Goal: Task Accomplishment & Management: Manage account settings

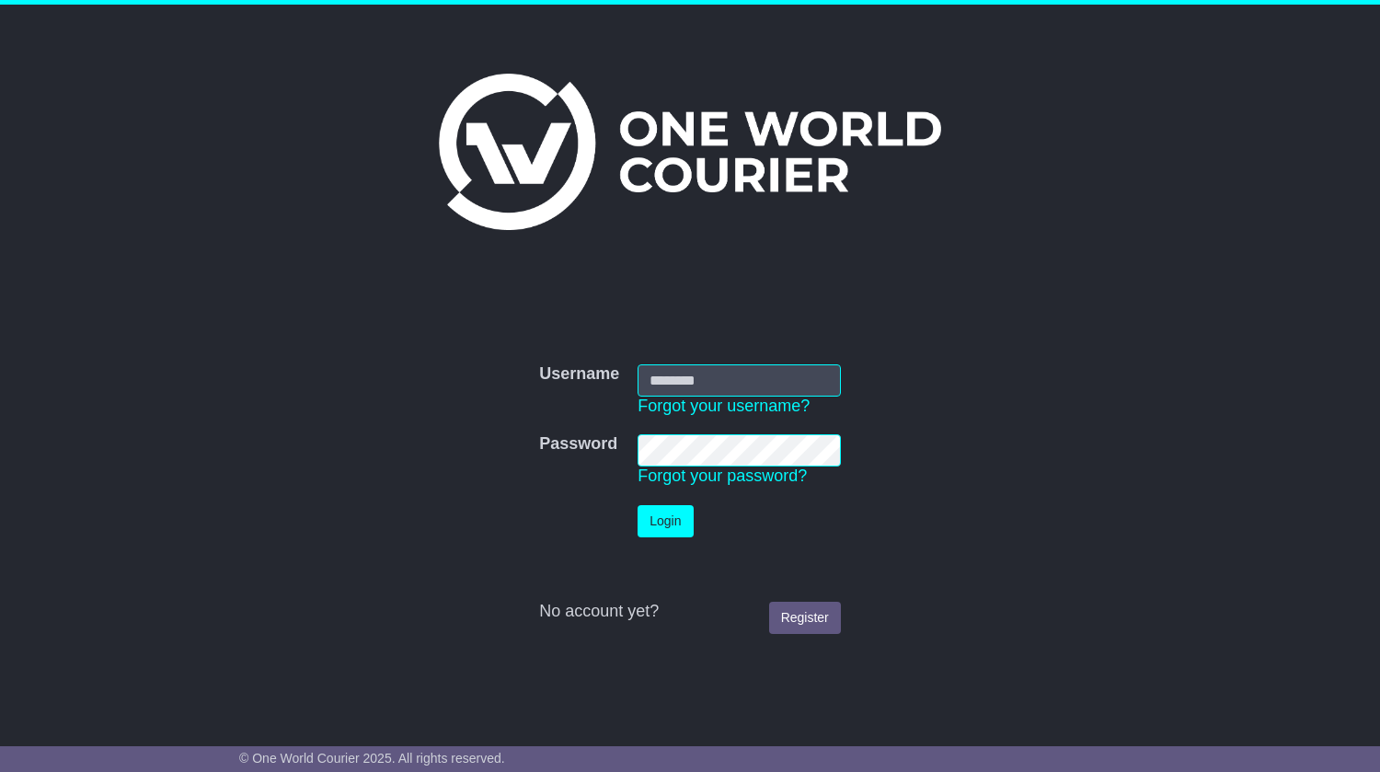
drag, startPoint x: 0, startPoint y: 0, endPoint x: 692, endPoint y: 379, distance: 789.1
click at [692, 379] on input "Username" at bounding box center [739, 380] width 203 height 32
click at [719, 383] on input "Username" at bounding box center [739, 380] width 203 height 32
type input "**********"
click at [669, 521] on button "Login" at bounding box center [665, 521] width 55 height 32
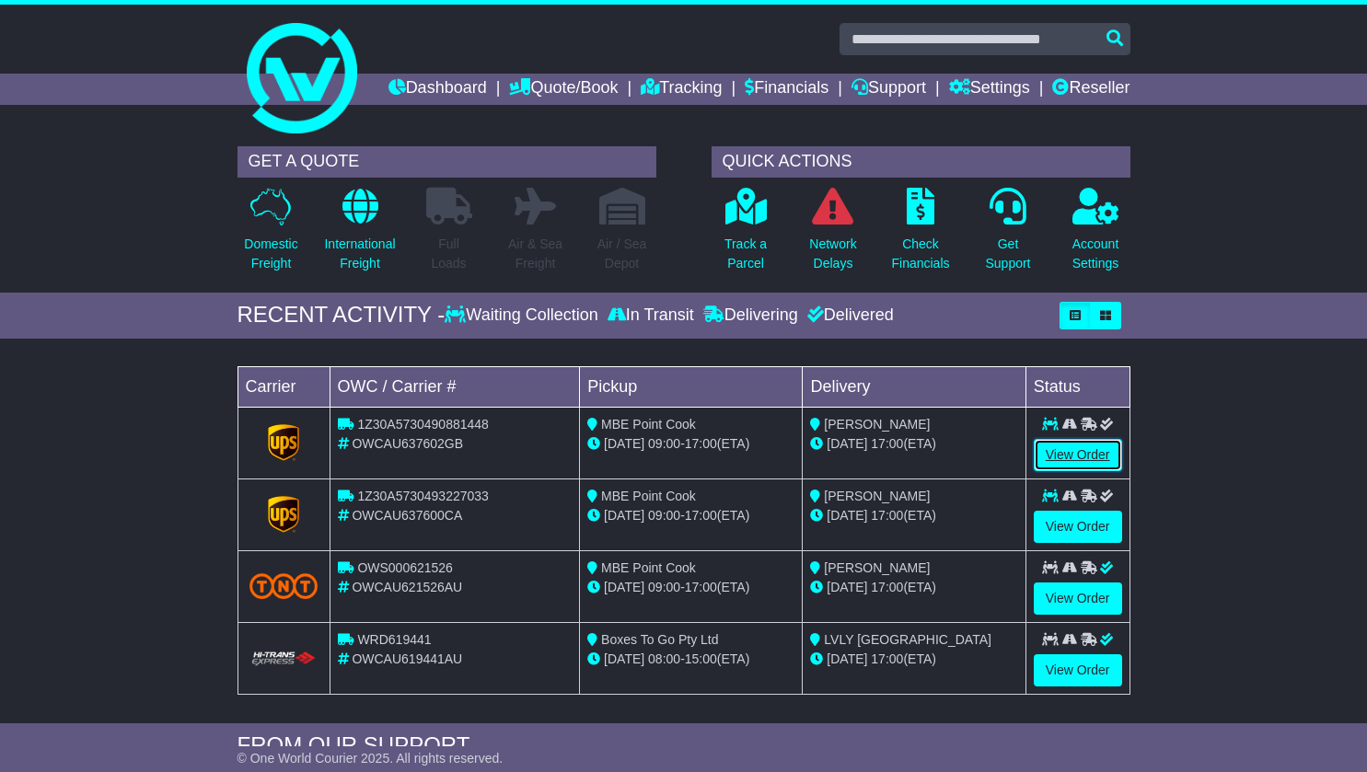
click at [1065, 471] on link "View Order" at bounding box center [1077, 455] width 88 height 32
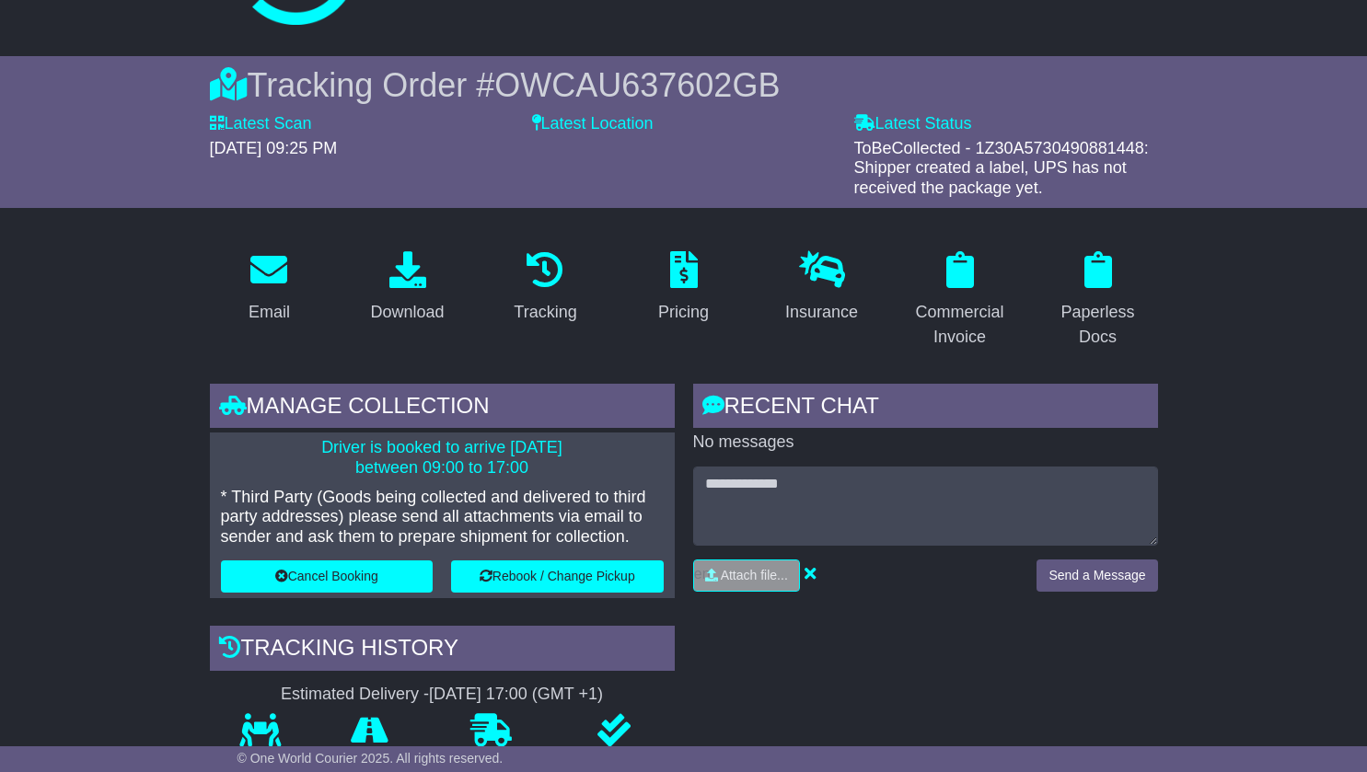
scroll to position [110, 0]
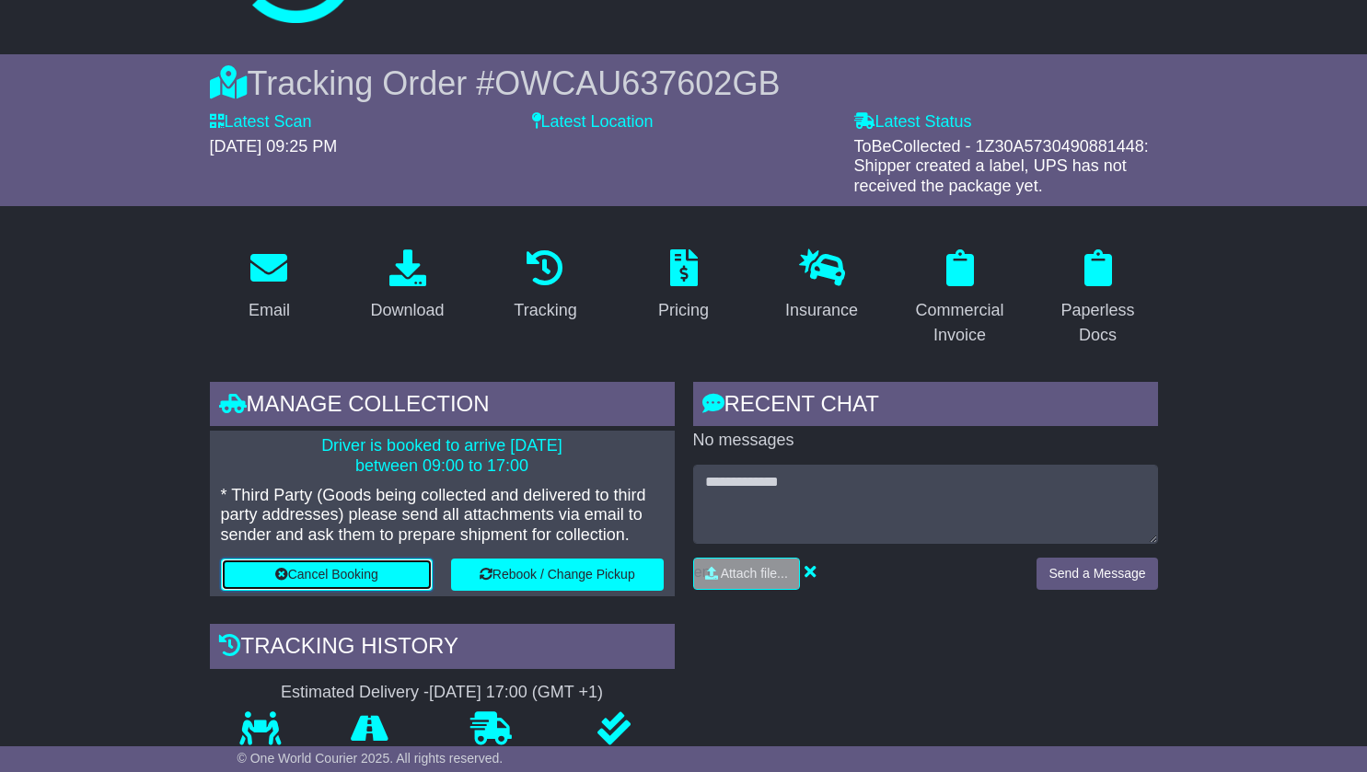
click at [339, 591] on button "Cancel Booking" at bounding box center [327, 575] width 213 height 32
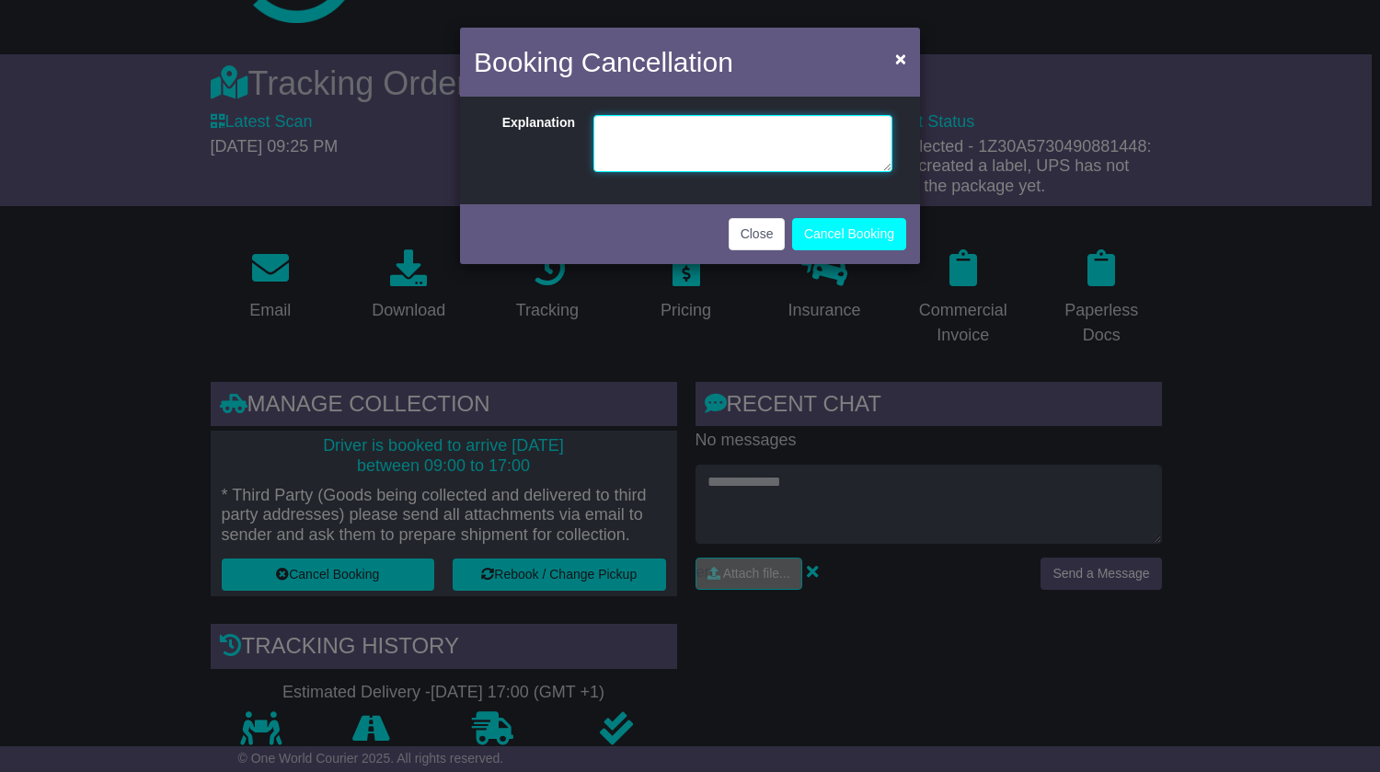
click at [622, 125] on textarea at bounding box center [743, 143] width 299 height 57
type textarea "**********"
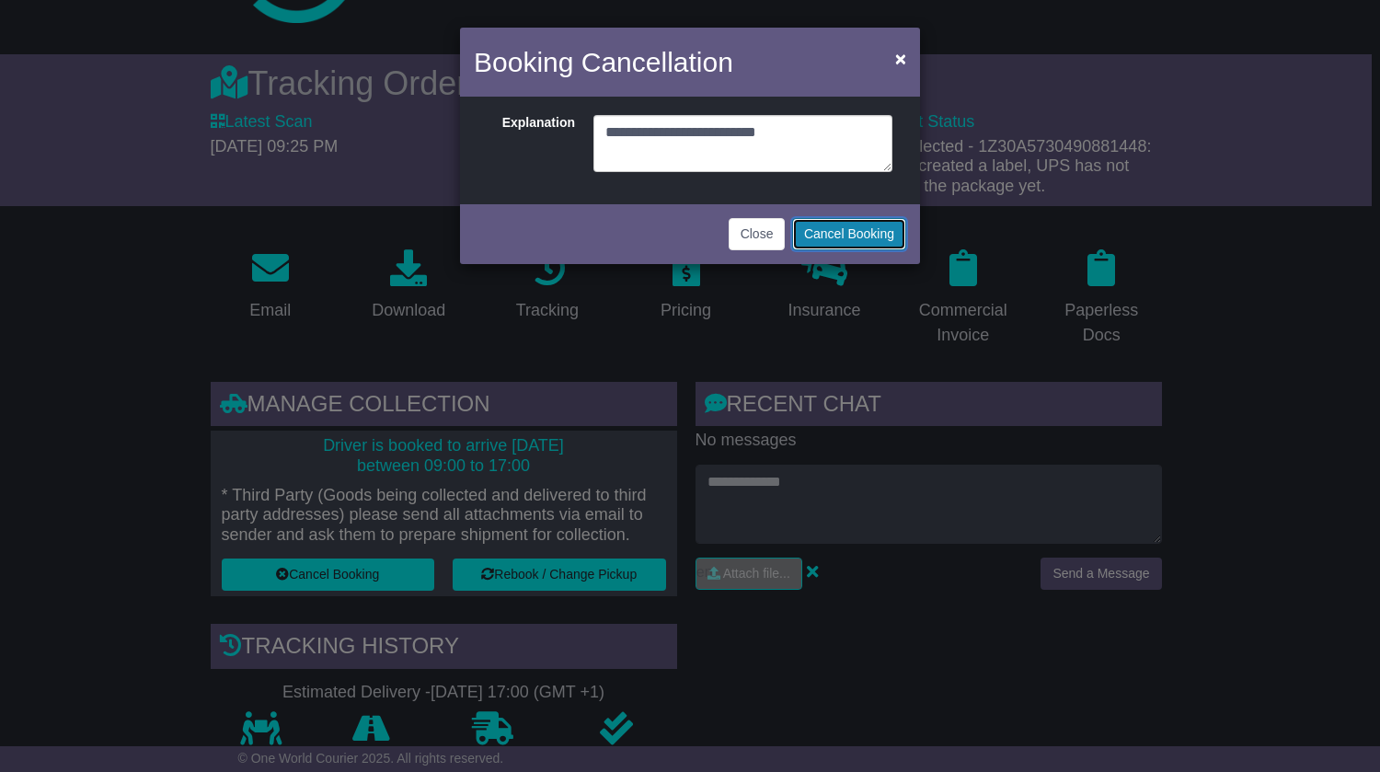
click at [836, 232] on button "Cancel Booking" at bounding box center [849, 234] width 114 height 32
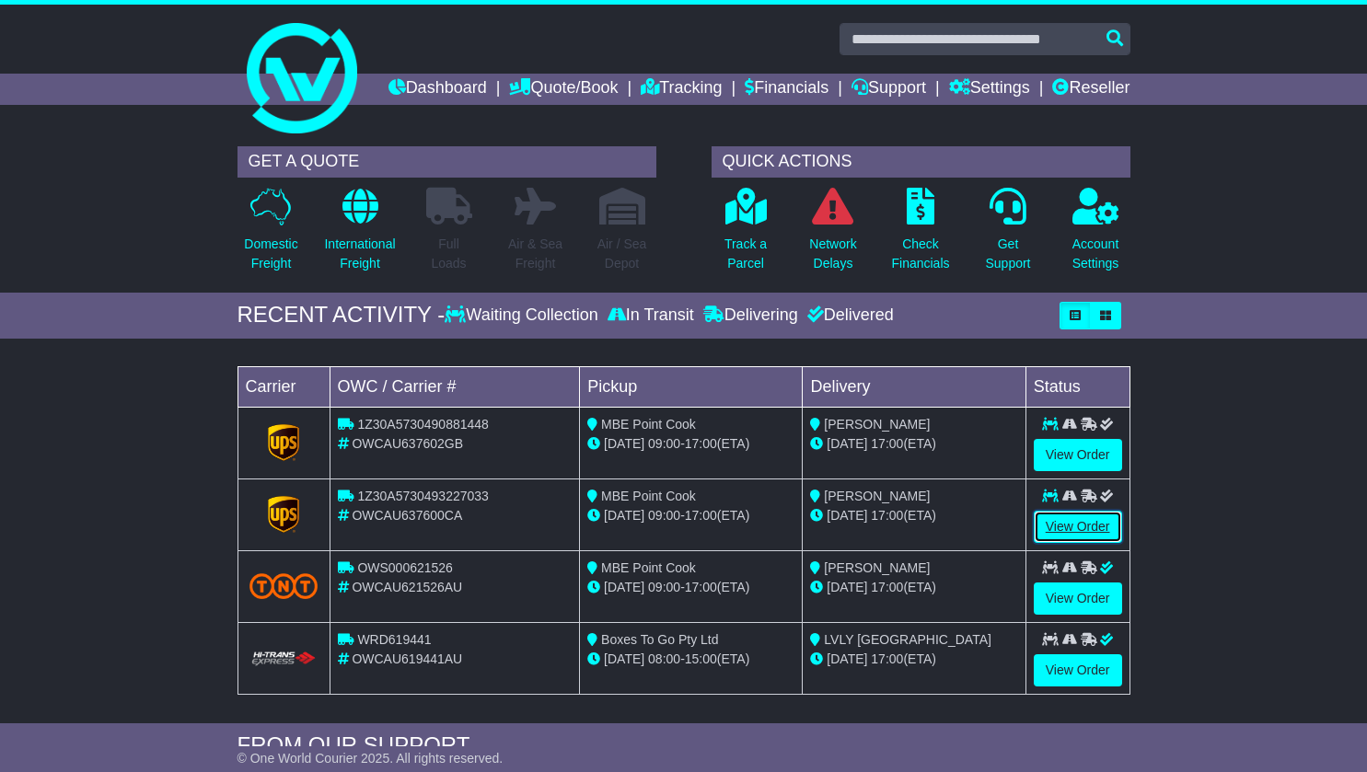
click at [1090, 543] on link "View Order" at bounding box center [1077, 527] width 88 height 32
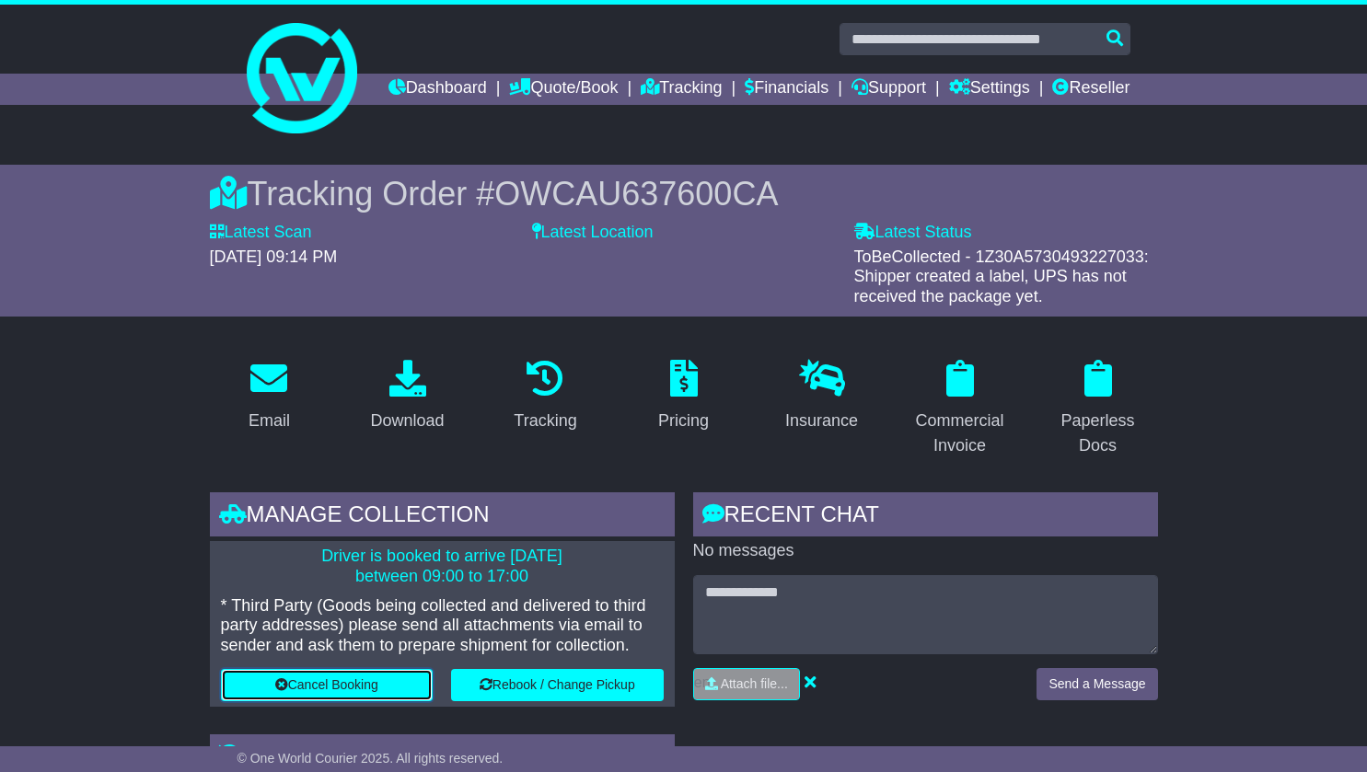
click at [400, 701] on button "Cancel Booking" at bounding box center [327, 685] width 213 height 32
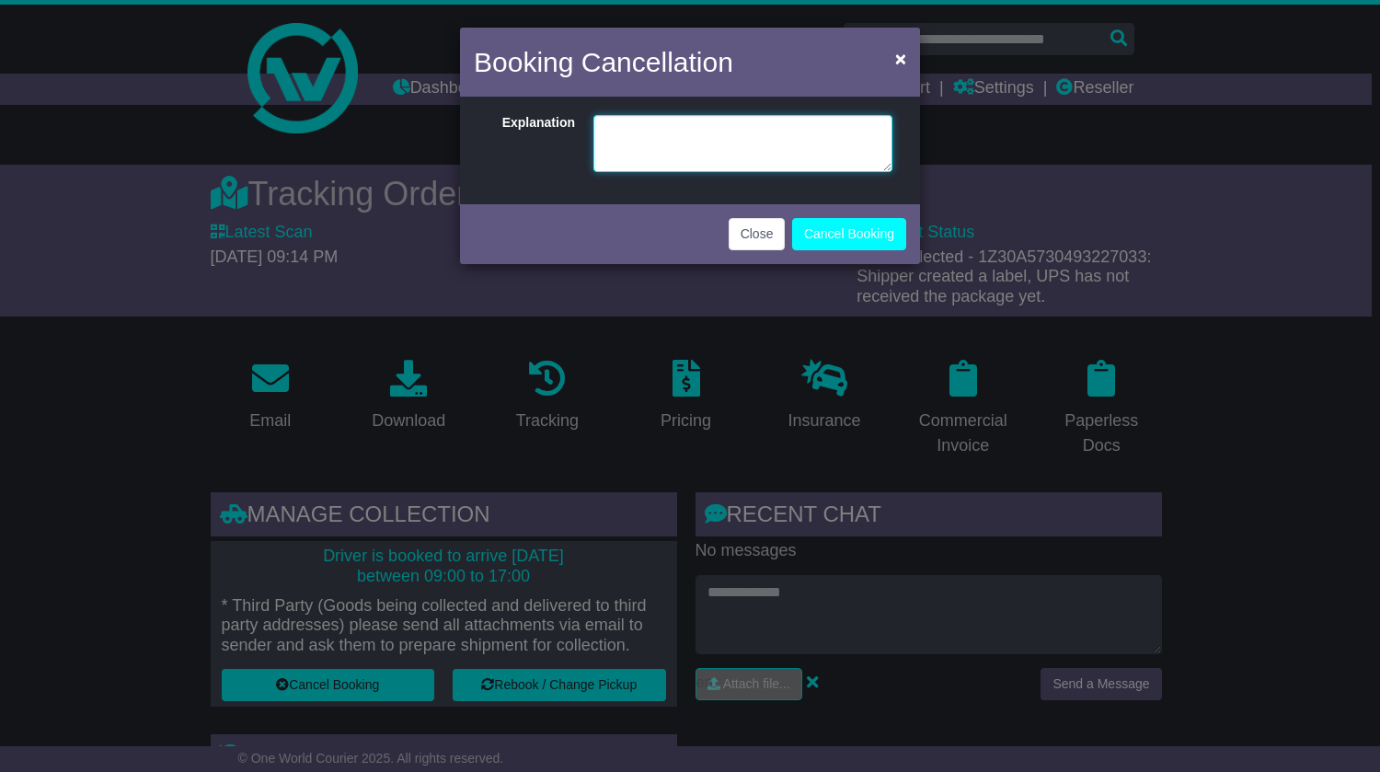
click at [658, 138] on textarea at bounding box center [743, 143] width 299 height 57
type textarea "**********"
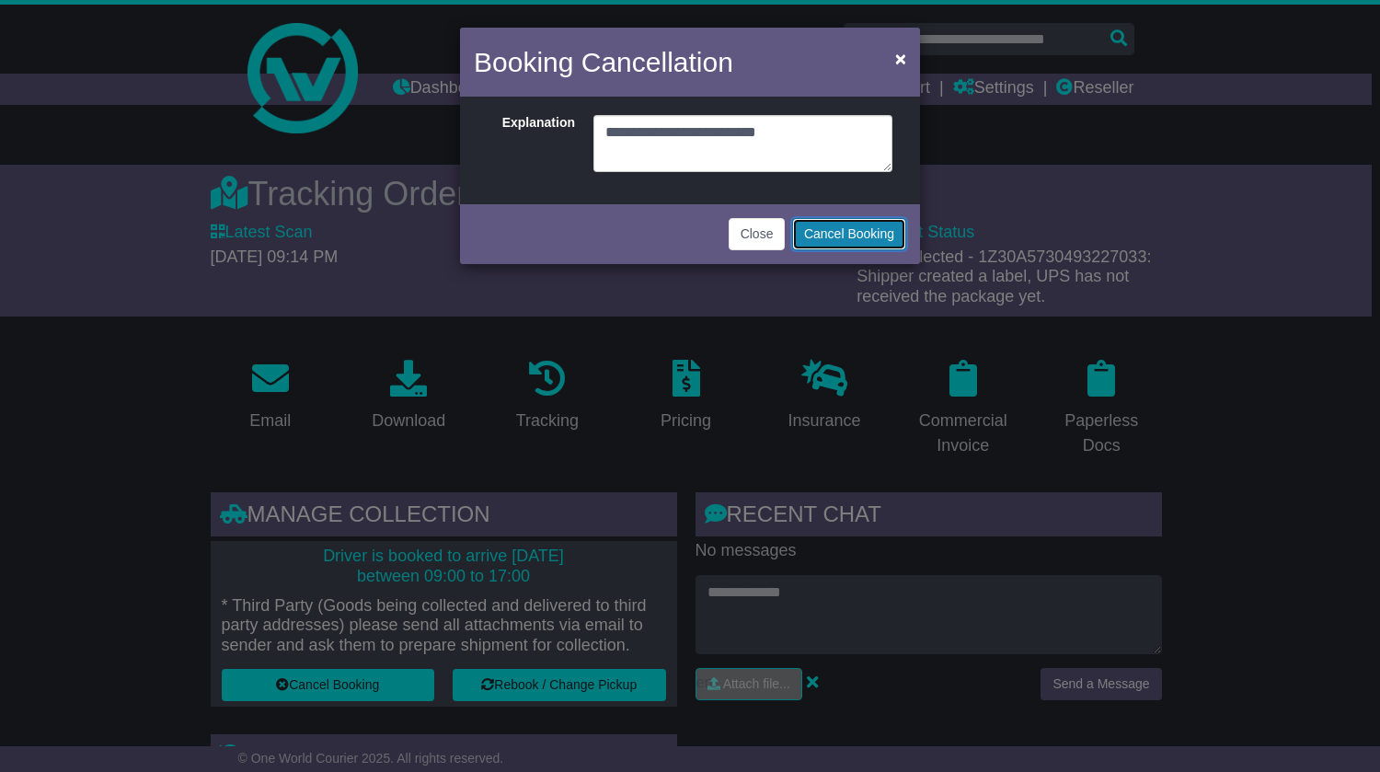
click at [858, 241] on button "Cancel Booking" at bounding box center [849, 234] width 114 height 32
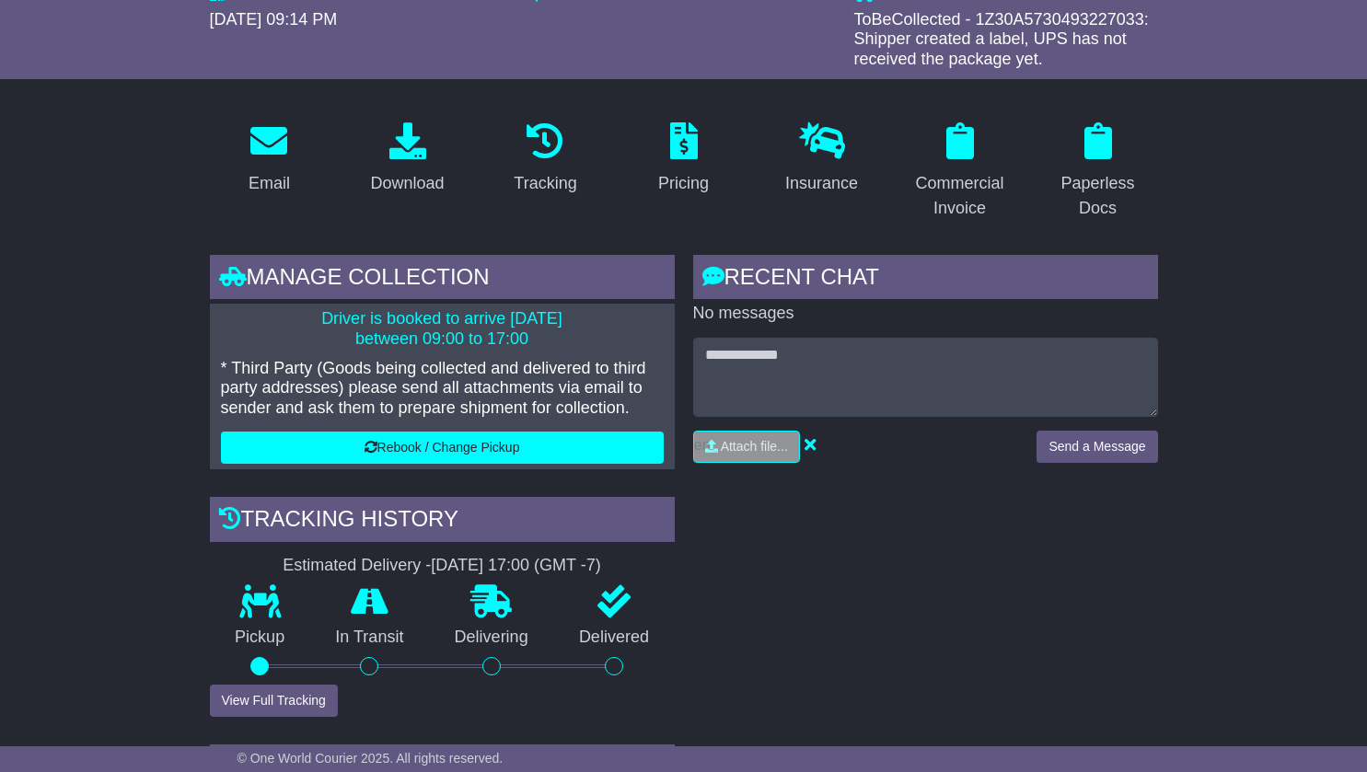
scroll to position [236, 0]
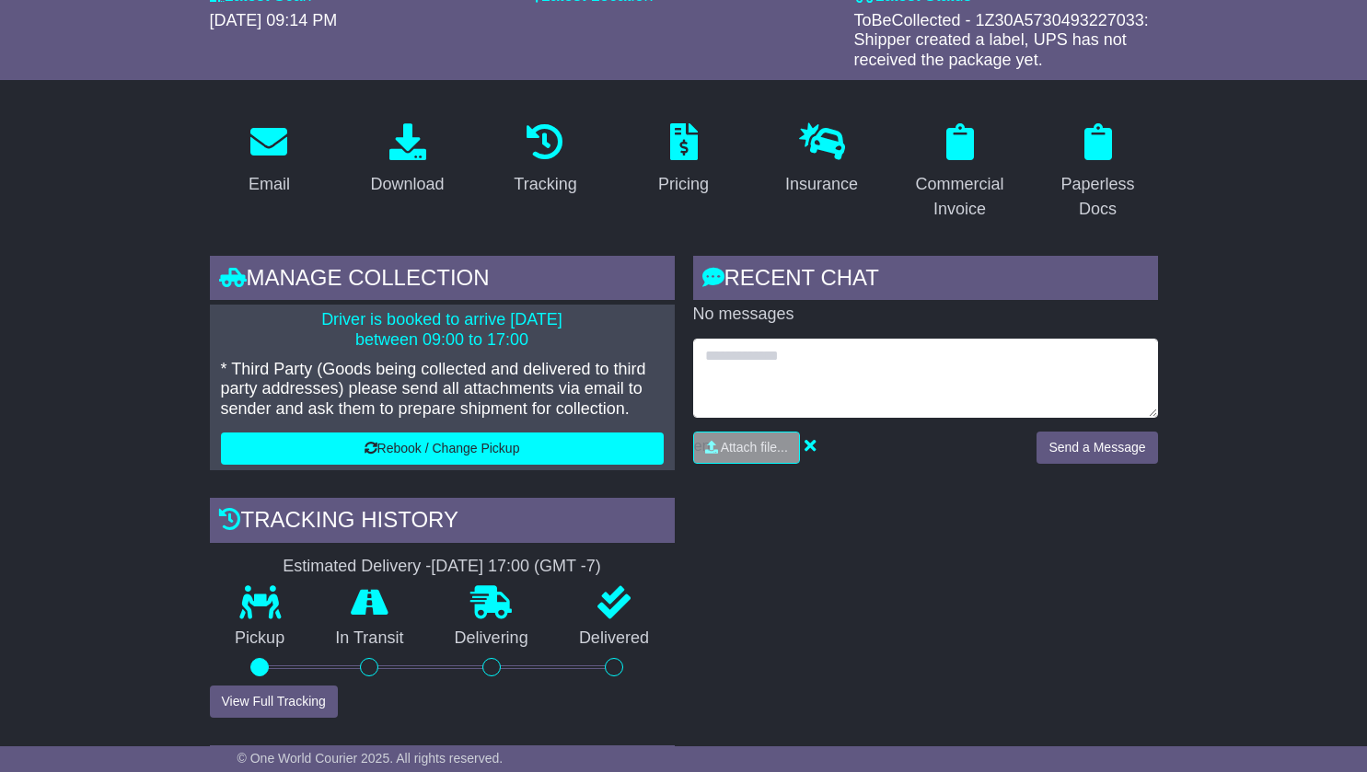
click at [731, 384] on textarea at bounding box center [925, 378] width 465 height 79
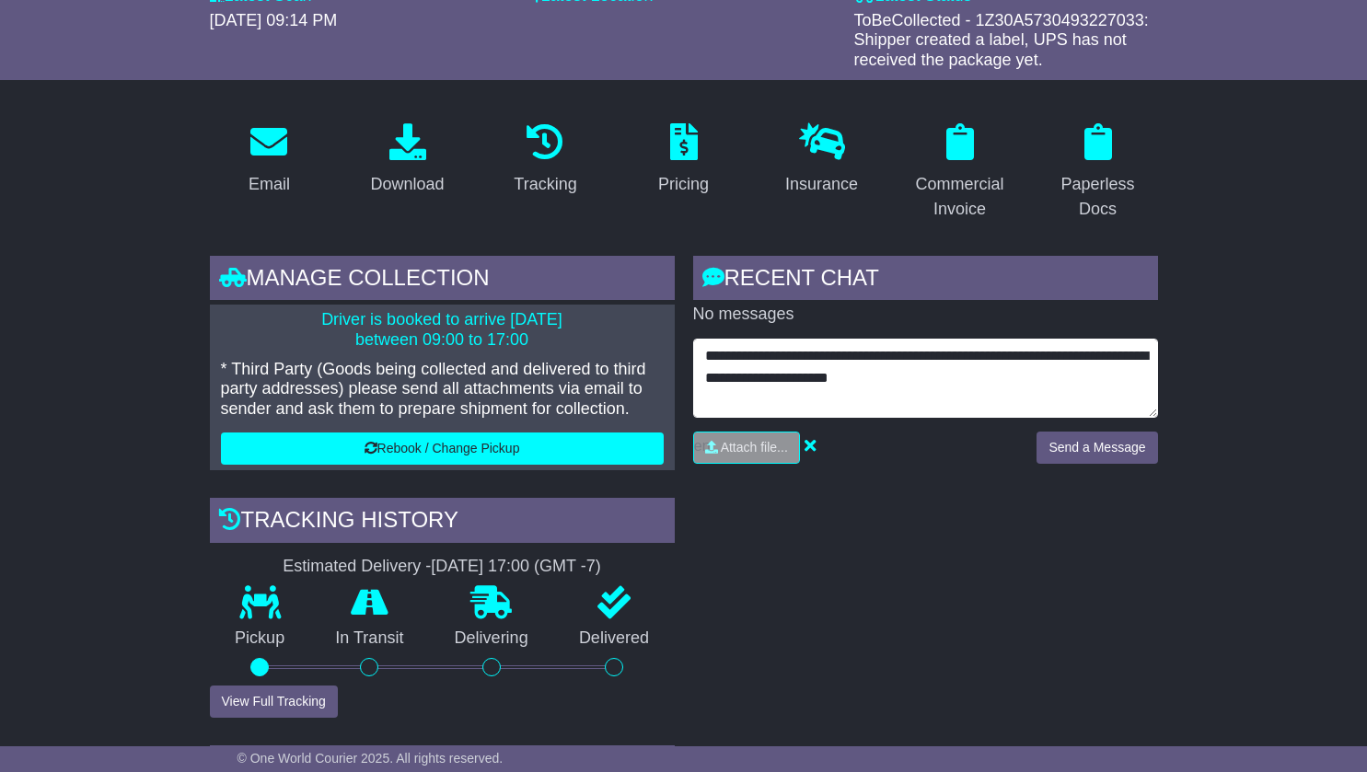
drag, startPoint x: 1029, startPoint y: 412, endPoint x: 832, endPoint y: 392, distance: 198.0
type textarea "**********"
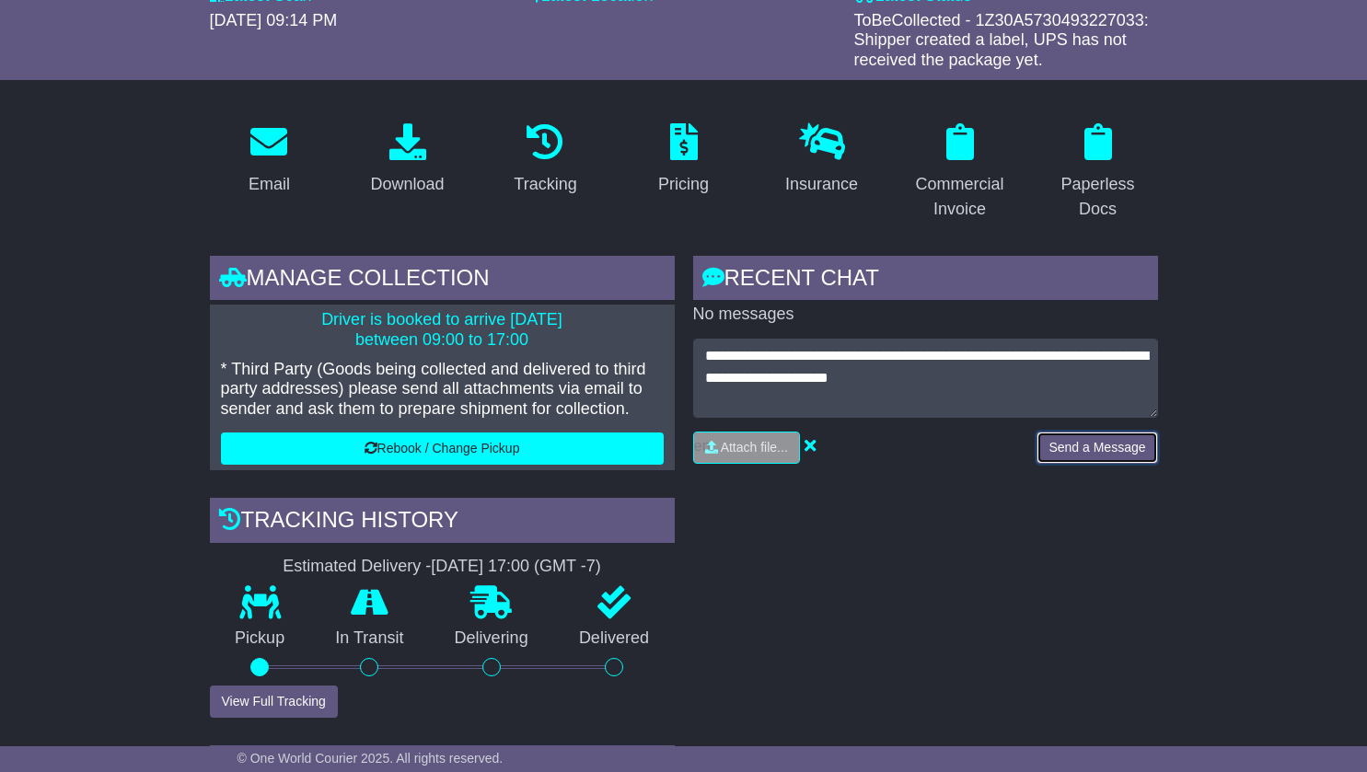
click at [1084, 464] on button "Send a Message" at bounding box center [1096, 448] width 121 height 32
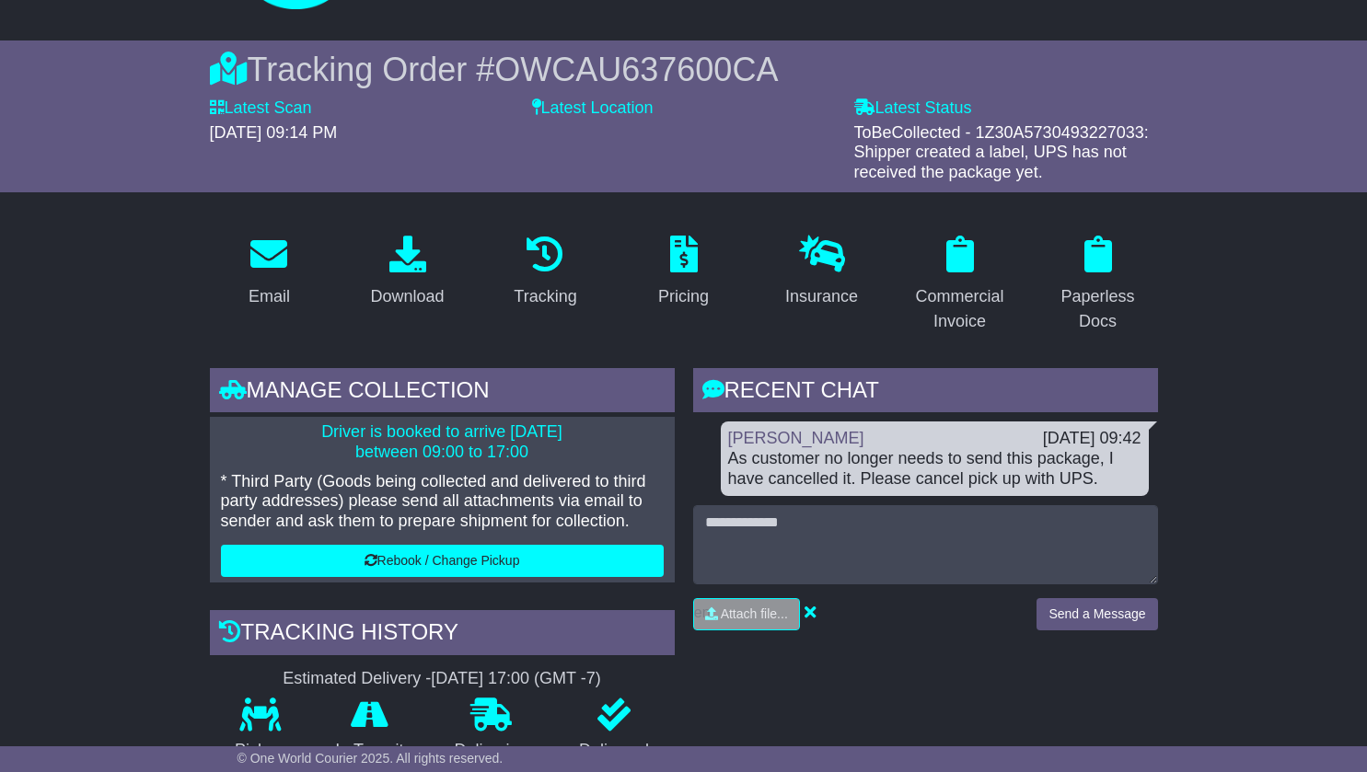
scroll to position [0, 0]
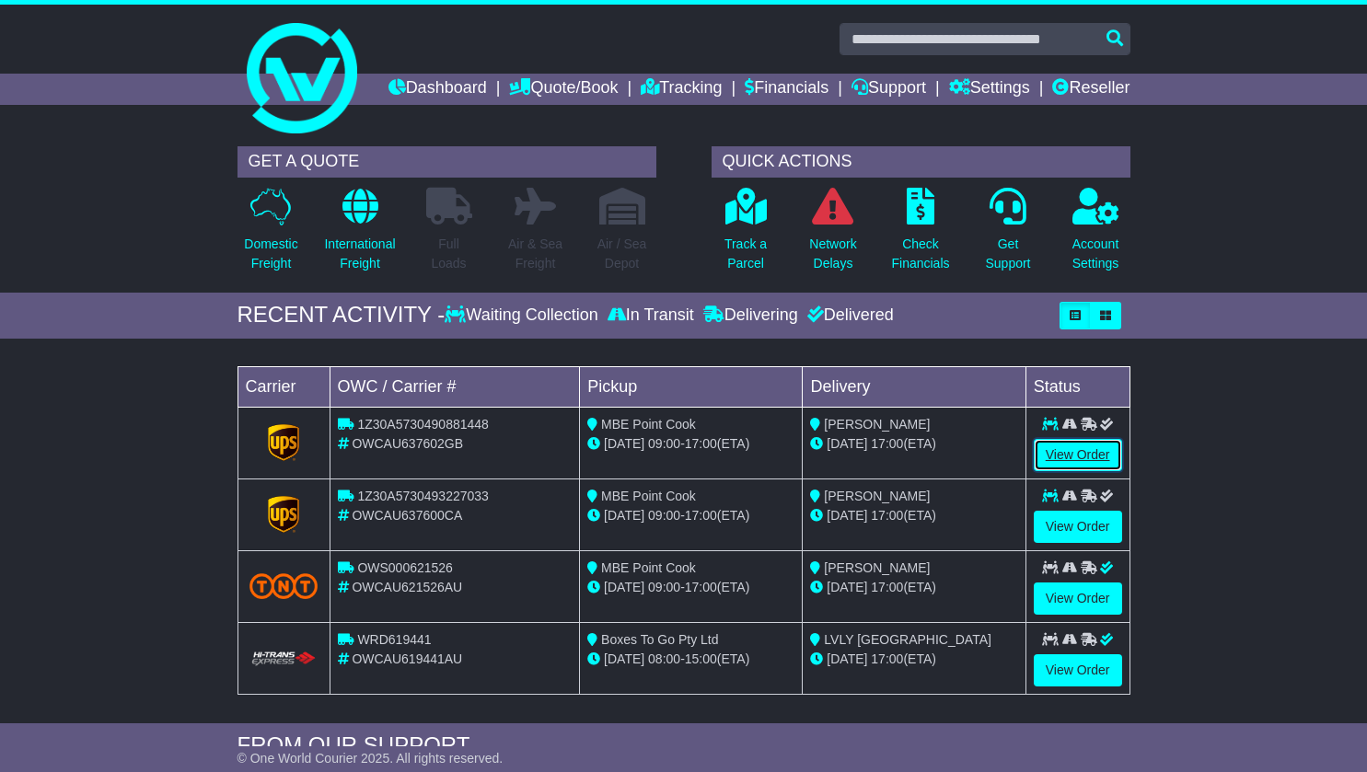
click at [1049, 471] on link "View Order" at bounding box center [1077, 455] width 88 height 32
click at [1065, 471] on link "View Order" at bounding box center [1077, 455] width 88 height 32
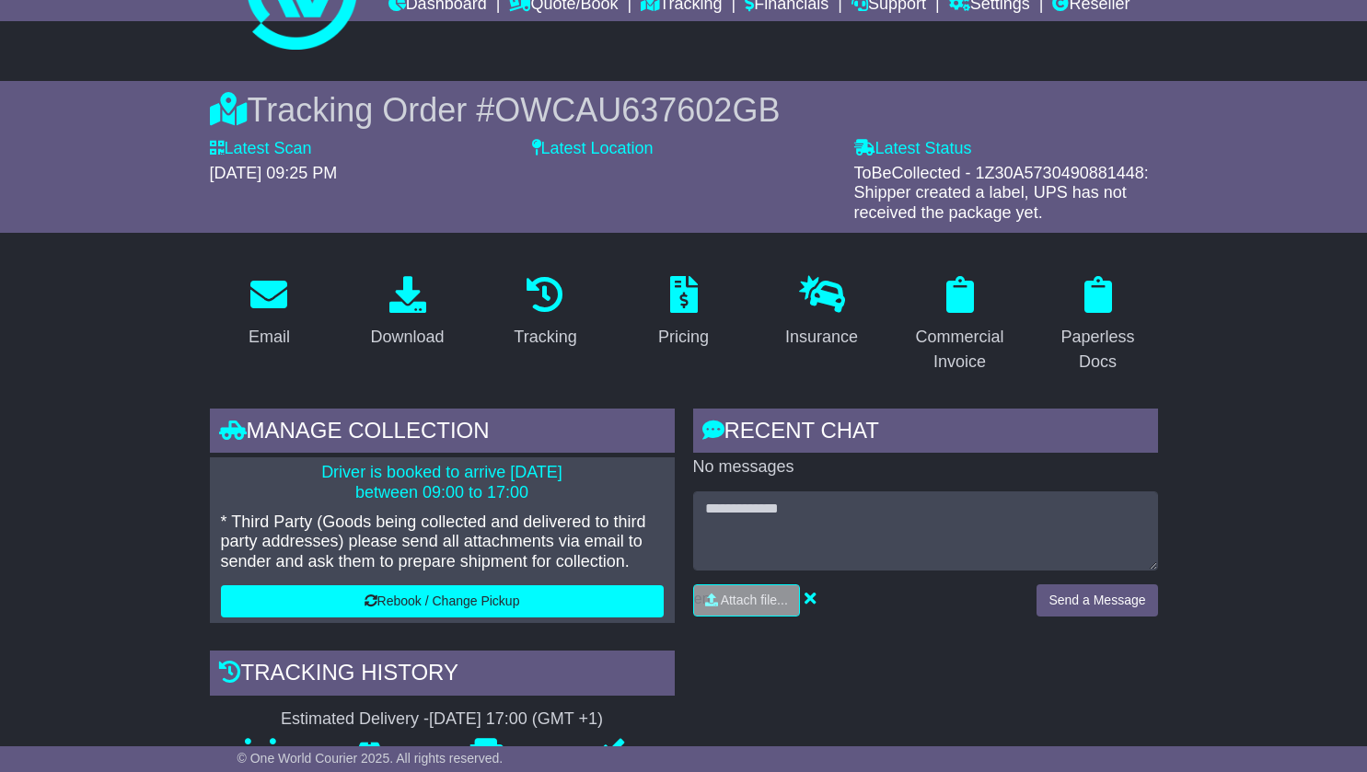
scroll to position [92, 0]
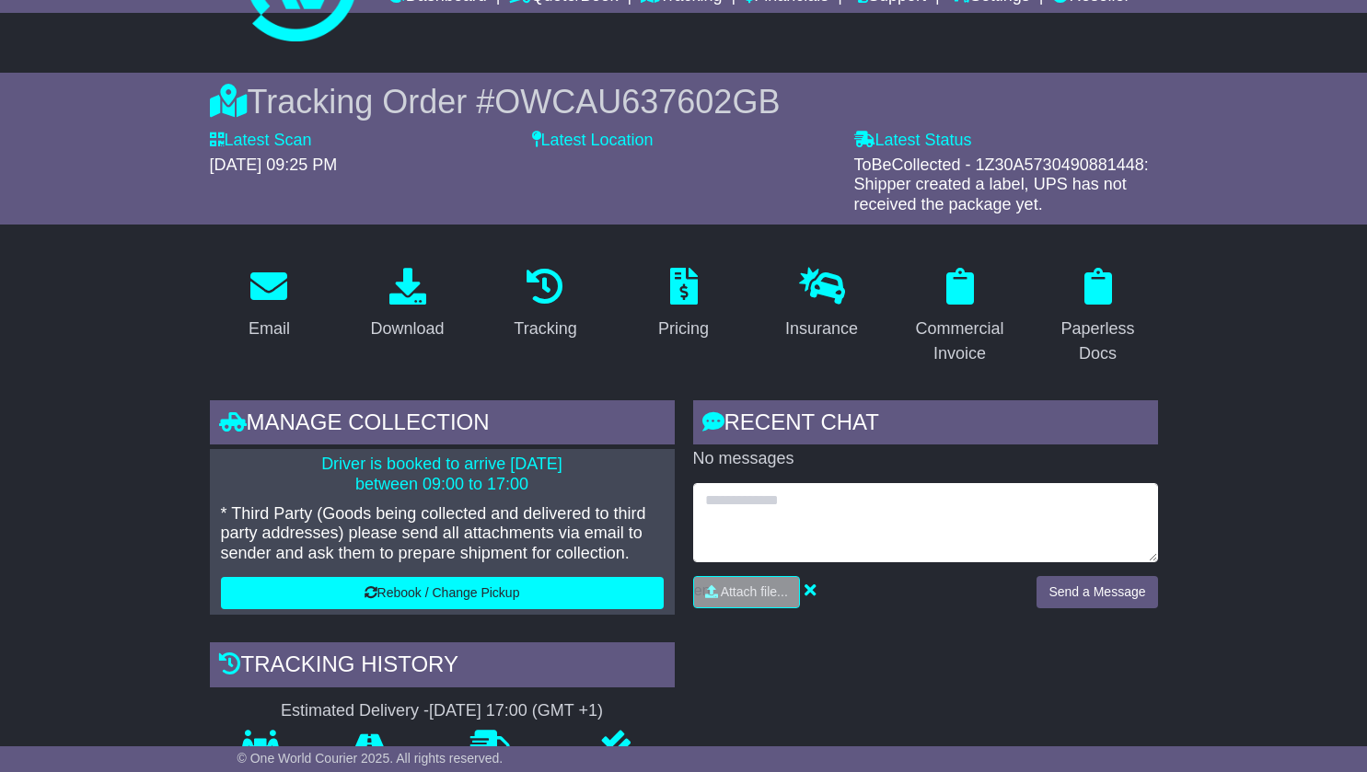
click at [735, 533] on textarea at bounding box center [925, 522] width 465 height 79
paste textarea "**********"
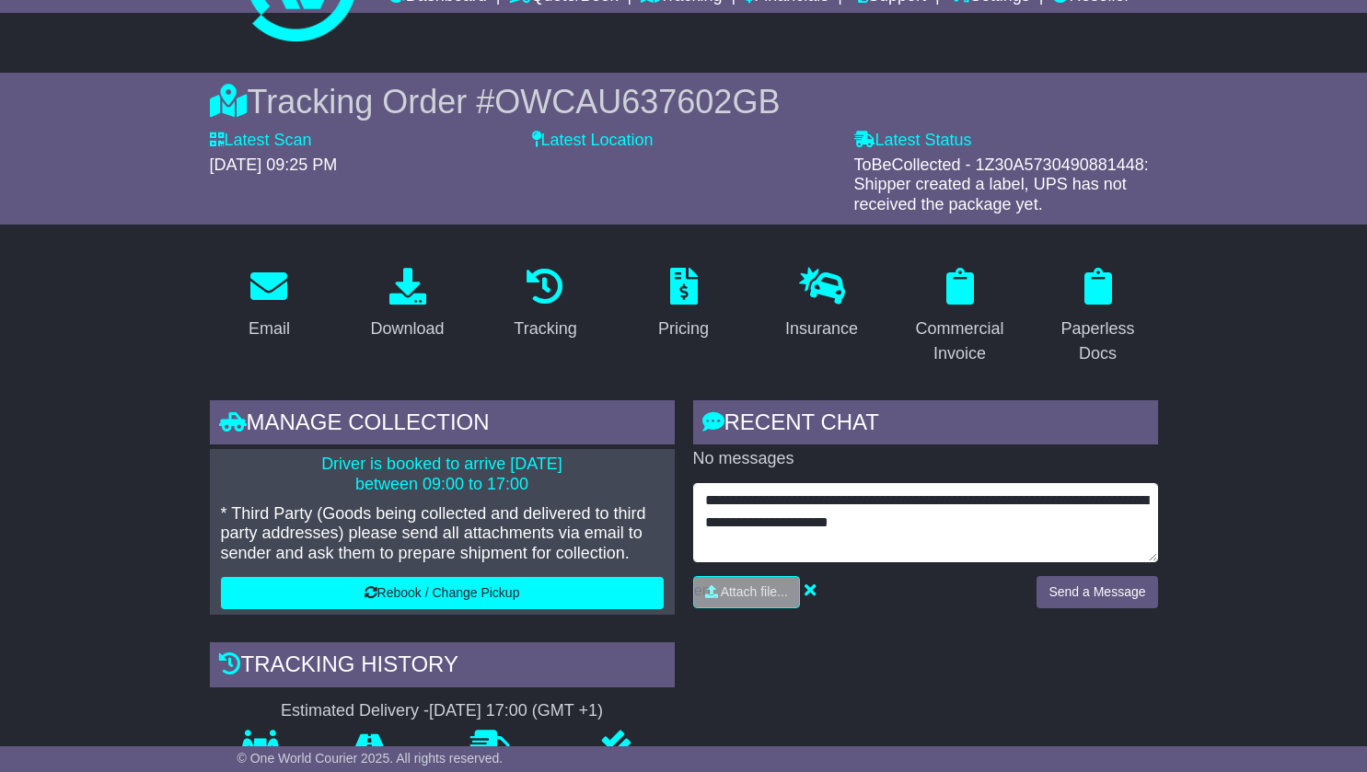
type textarea "**********"
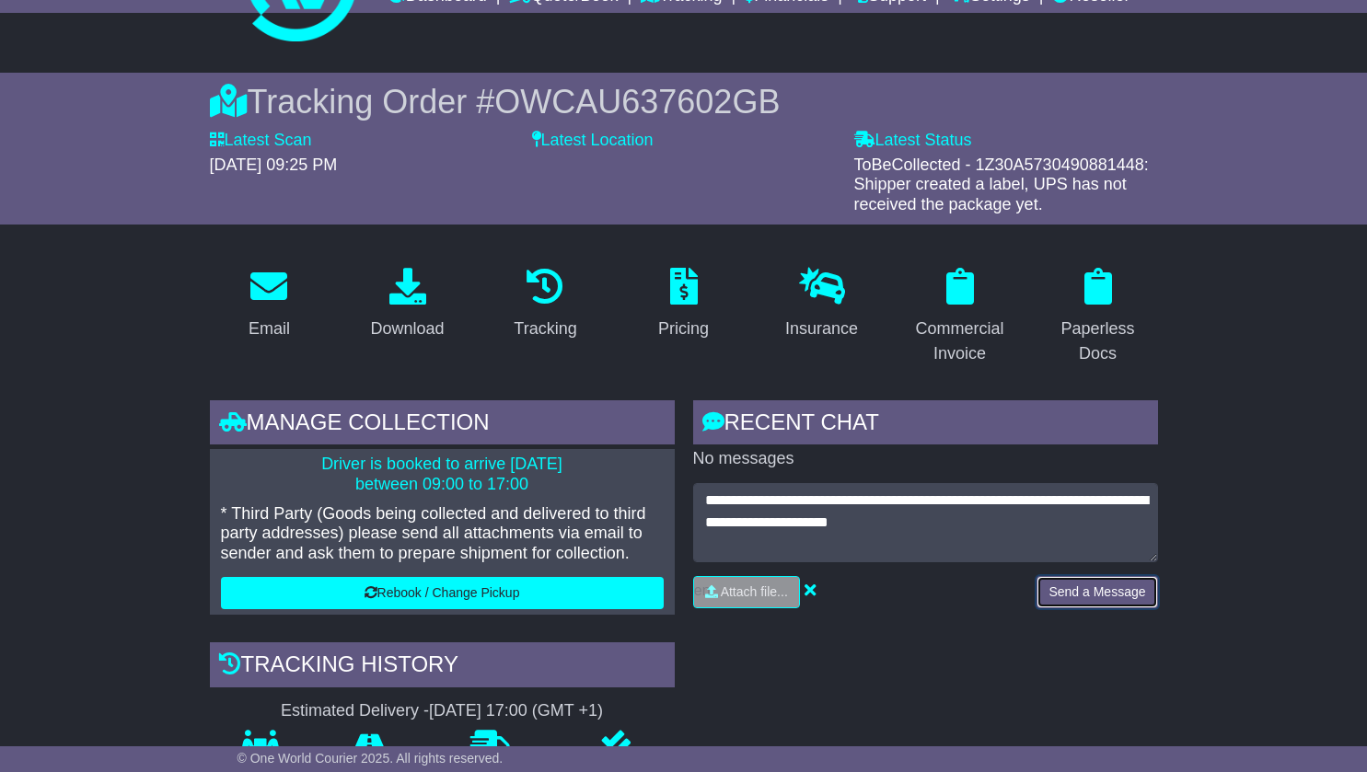
click at [1085, 608] on button "Send a Message" at bounding box center [1096, 592] width 121 height 32
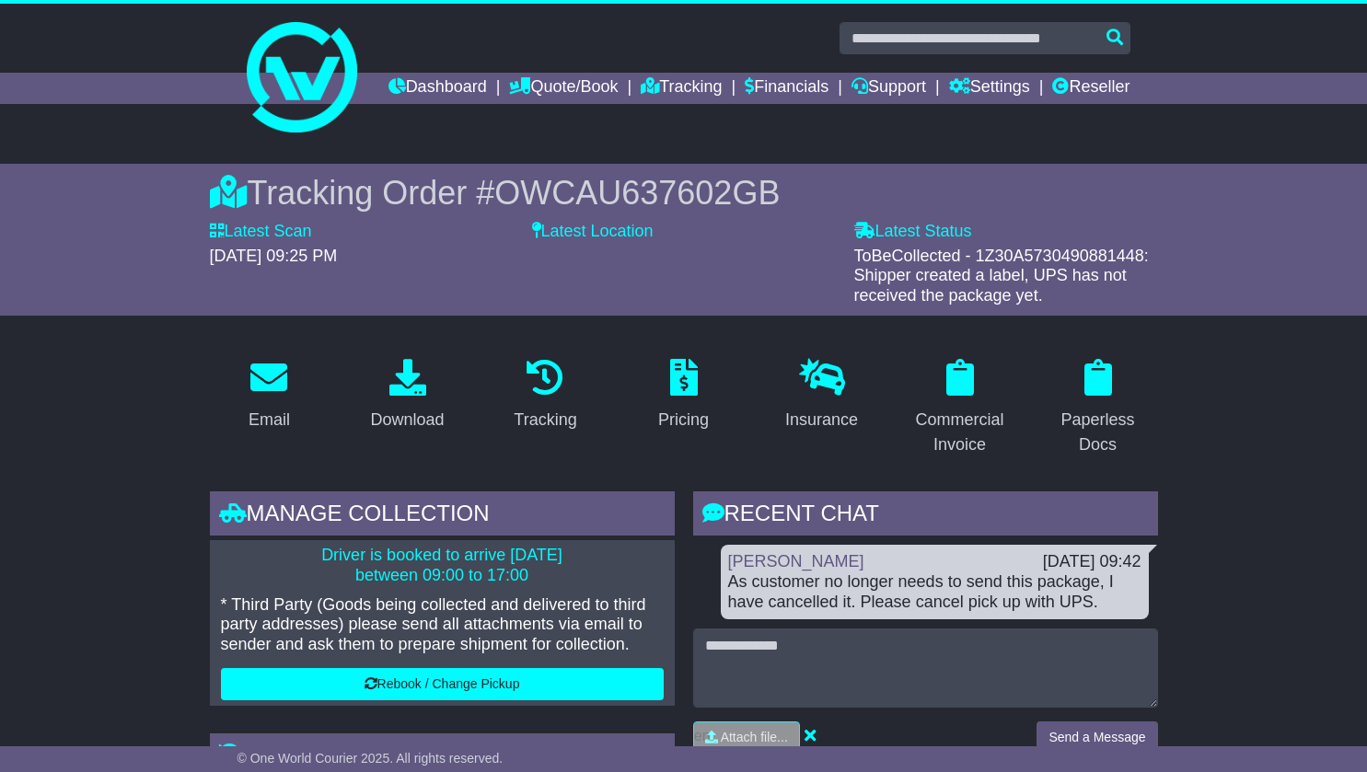
scroll to position [0, 0]
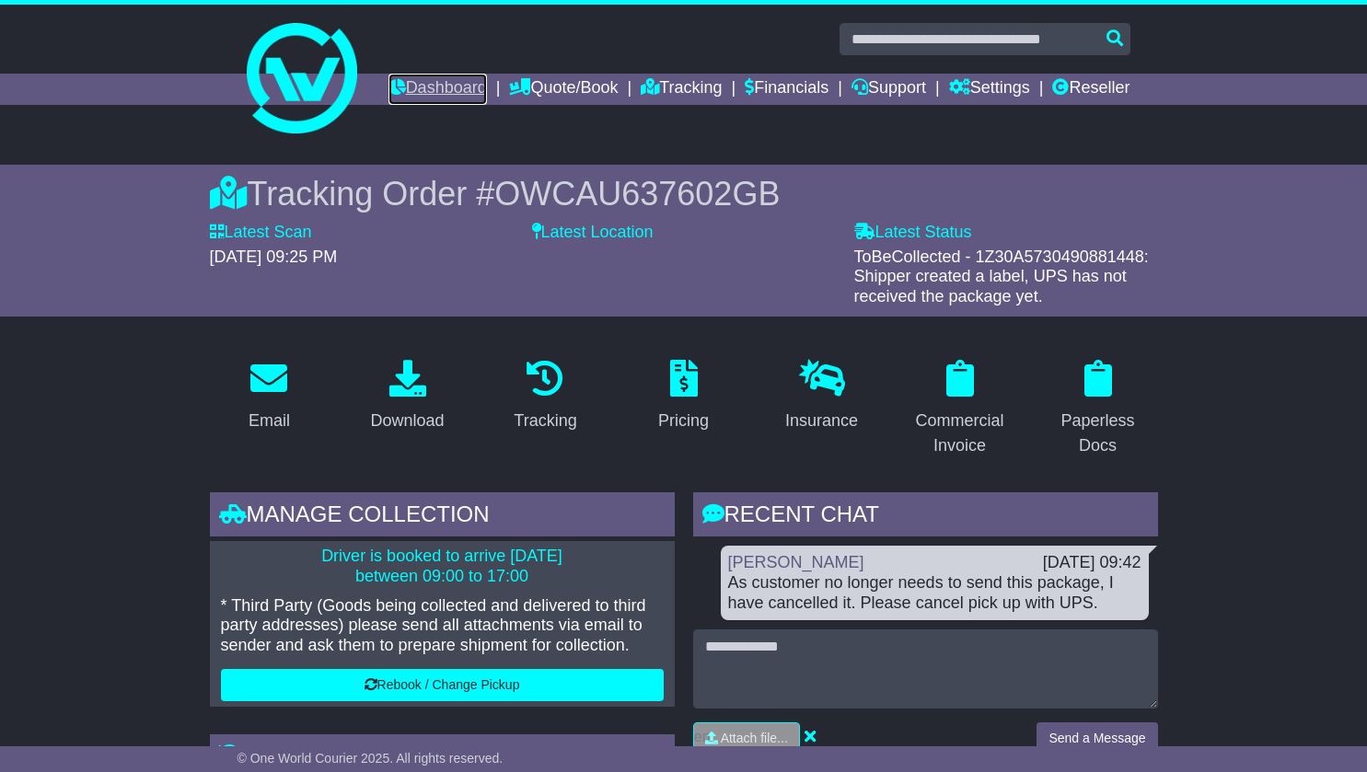
click at [487, 94] on link "Dashboard" at bounding box center [437, 89] width 98 height 31
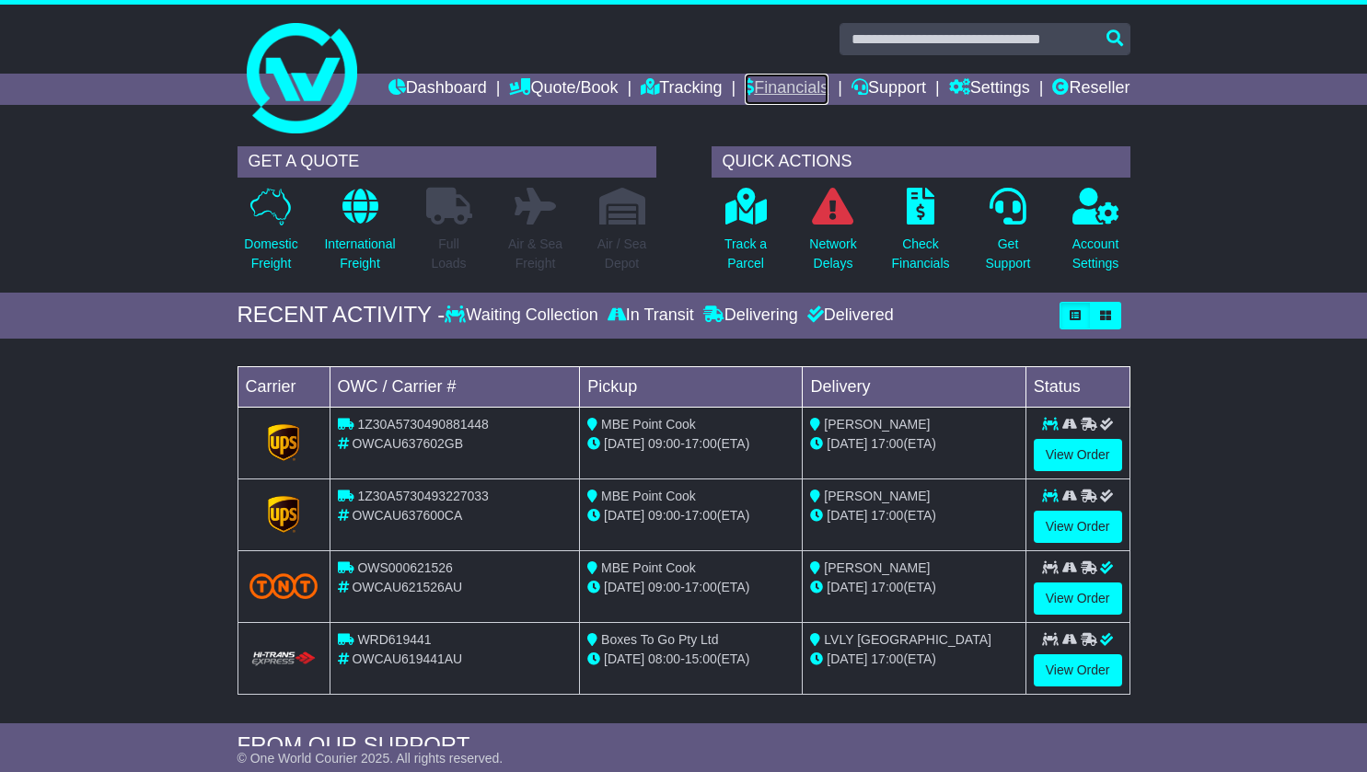
click at [828, 96] on link "Financials" at bounding box center [786, 89] width 84 height 31
